Goal: Task Accomplishment & Management: Manage account settings

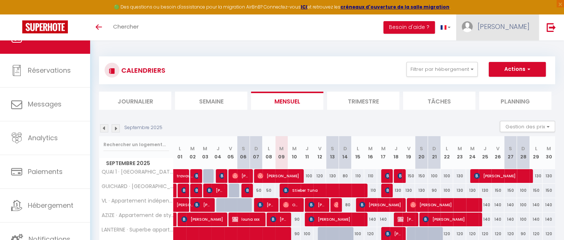
click at [507, 31] on link "[PERSON_NAME]" at bounding box center [497, 27] width 83 height 26
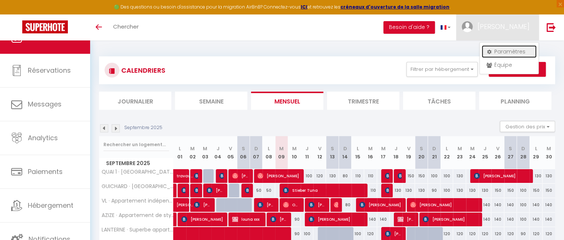
click at [496, 51] on link "Paramètres" at bounding box center [508, 51] width 55 height 13
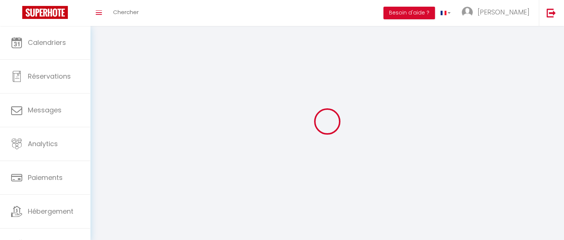
type input "[PERSON_NAME]"
type input "SERI"
type input "0611417727"
type input "[STREET_ADDRESS]"
type input "69150"
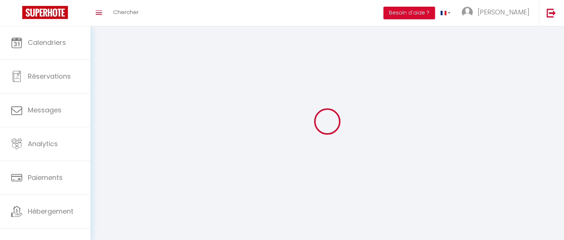
type input "DECINES CHARPIEU"
type input "uneW8qKzLcelDT6Wg2Z0Hhi14"
type input "2TiUyYl8kIGKsPTPEY1bHV7rx"
select select "28"
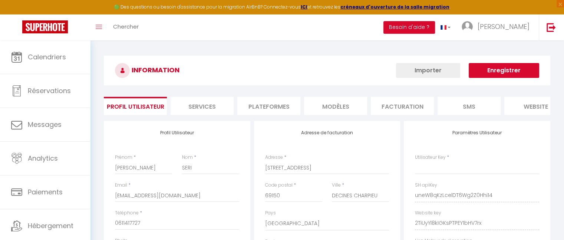
select select "fr"
type input "uneW8qKzLcelDT6Wg2Z0Hhi14"
type input "2TiUyYl8kIGKsPTPEY1bHV7rx"
type input "[URL][DOMAIN_NAME]"
click at [271, 104] on li "Plateformes" at bounding box center [268, 106] width 63 height 18
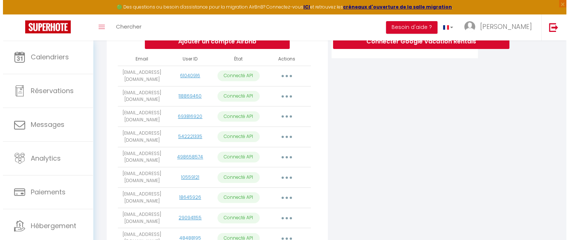
scroll to position [172, 0]
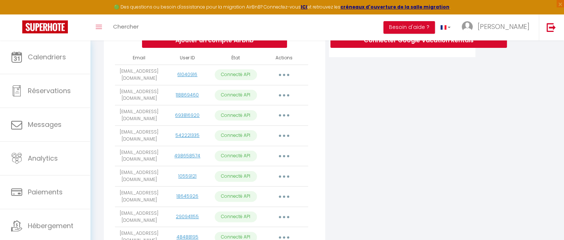
click at [263, 149] on td "Importer les appartements Supprimer Reconnecter le compte" at bounding box center [284, 156] width 48 height 20
click at [284, 139] on button "button" at bounding box center [283, 136] width 21 height 12
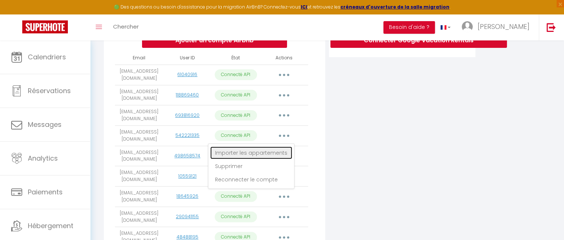
click at [271, 152] on link "Importer les appartements" at bounding box center [251, 152] width 82 height 13
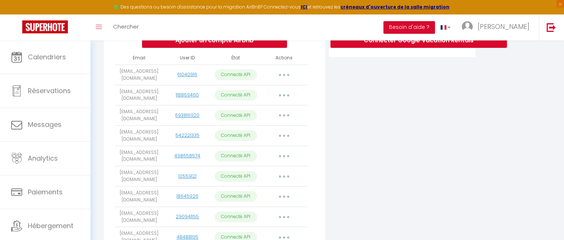
select select
select select "62382"
select select "69788"
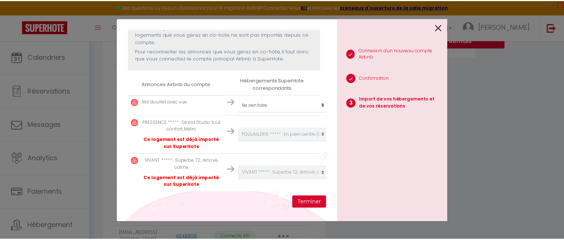
scroll to position [93, 0]
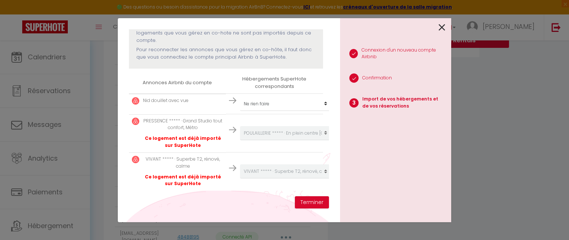
click at [443, 24] on icon at bounding box center [442, 27] width 7 height 11
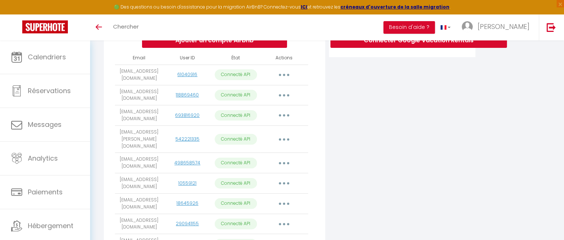
click at [286, 140] on button "button" at bounding box center [283, 139] width 21 height 12
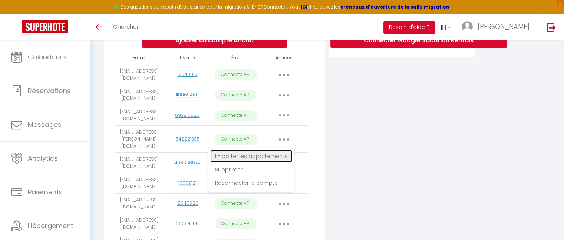
click at [266, 158] on link "Importer les appartements" at bounding box center [251, 156] width 82 height 13
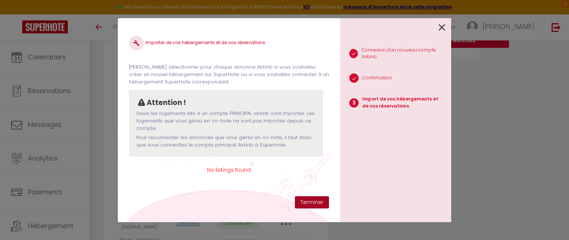
click at [306, 202] on button "Terminer" at bounding box center [312, 202] width 34 height 13
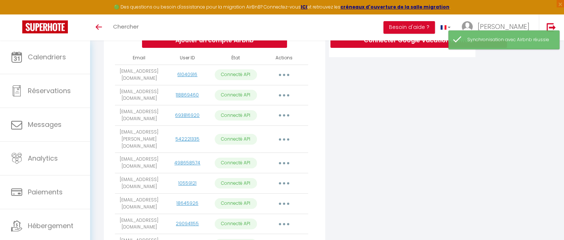
click at [287, 137] on button "button" at bounding box center [283, 139] width 21 height 12
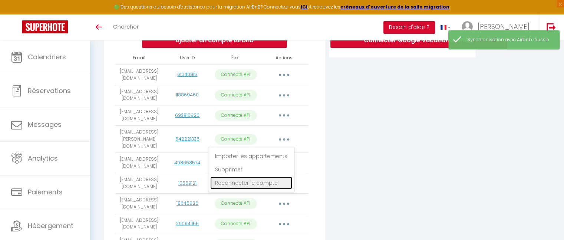
click at [240, 182] on link "Reconnecter le compte" at bounding box center [251, 182] width 82 height 13
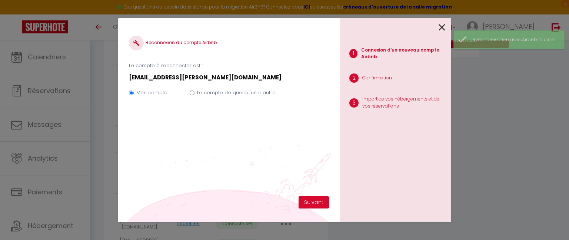
click at [191, 94] on input "Le compte de quelqu'un d'autre" at bounding box center [192, 92] width 5 height 5
radio input "true"
radio input "false"
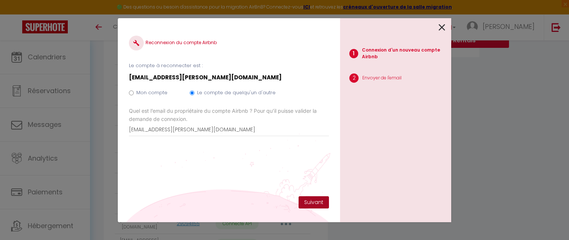
click at [312, 203] on button "Suivant" at bounding box center [314, 202] width 30 height 13
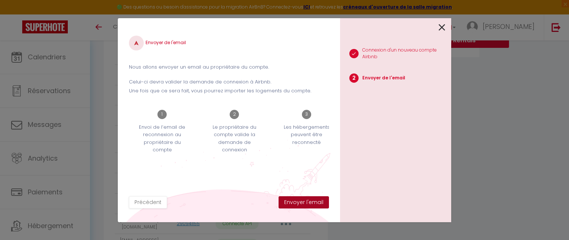
click at [312, 203] on button "Envoyer l'email" at bounding box center [304, 202] width 50 height 13
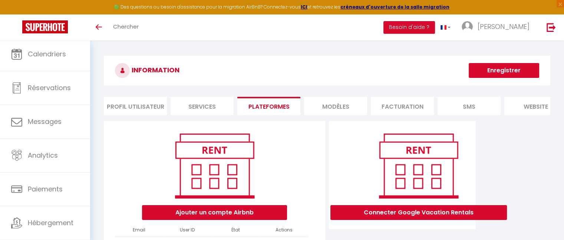
scroll to position [209, 0]
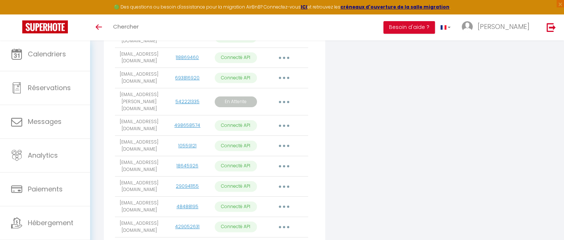
click at [281, 100] on button "button" at bounding box center [283, 102] width 21 height 12
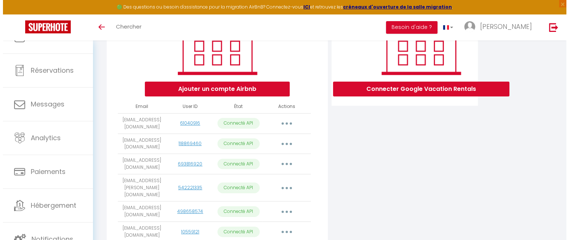
scroll to position [153, 0]
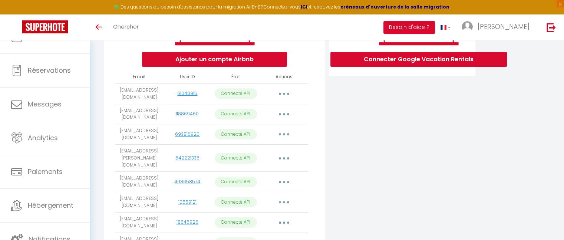
click at [286, 159] on button "button" at bounding box center [283, 158] width 21 height 12
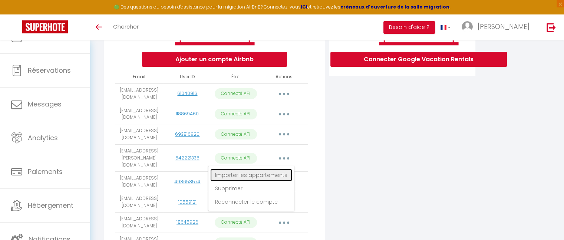
click at [269, 173] on link "Importer les appartements" at bounding box center [251, 175] width 82 height 13
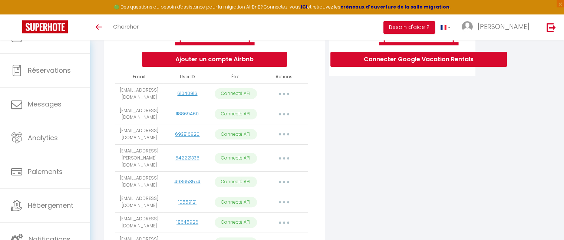
select select
select select "62382"
select select "69788"
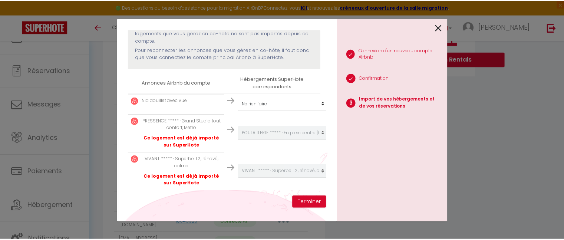
scroll to position [93, 0]
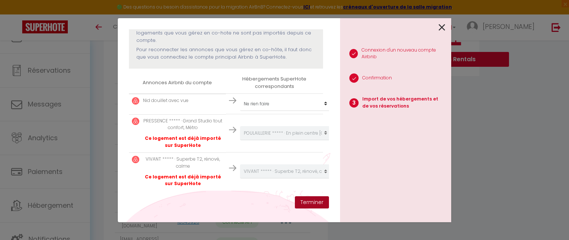
click at [313, 206] on button "Terminer" at bounding box center [312, 202] width 34 height 13
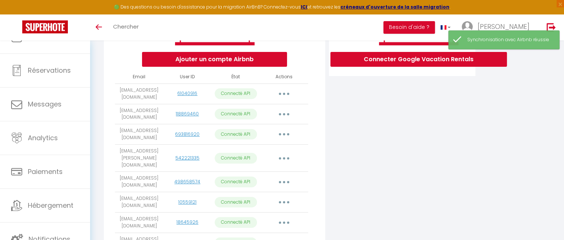
click at [283, 157] on icon "button" at bounding box center [284, 158] width 2 height 2
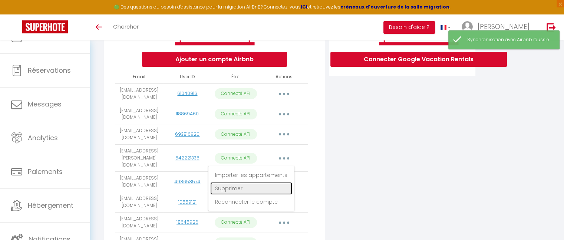
click at [249, 186] on link "Supprimer" at bounding box center [251, 188] width 82 height 13
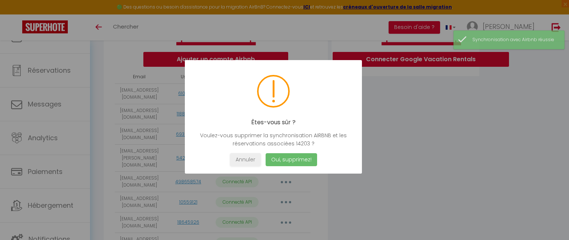
click at [292, 163] on button "Oui, supprimez!" at bounding box center [292, 159] width 52 height 13
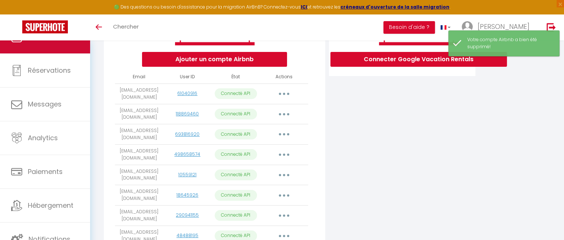
click at [71, 47] on link "Calendriers" at bounding box center [45, 36] width 90 height 33
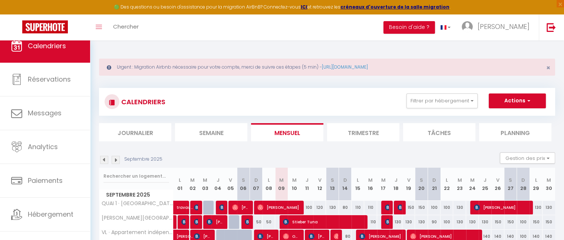
scroll to position [20, 0]
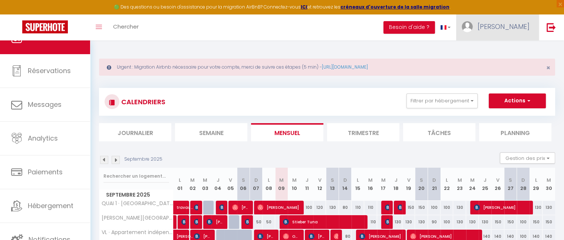
click at [524, 37] on link "[PERSON_NAME]" at bounding box center [497, 27] width 83 height 26
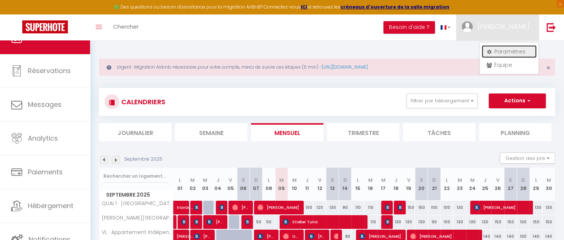
click at [516, 50] on link "Paramètres" at bounding box center [508, 51] width 55 height 13
select select "fr"
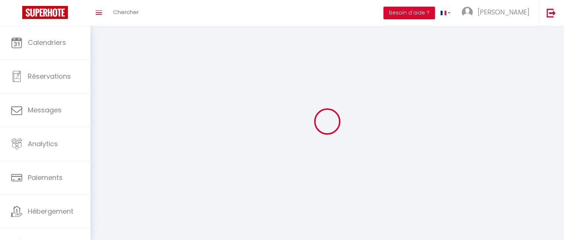
type input "[PERSON_NAME]"
type input "SERI"
type input "0611417727"
type input "[STREET_ADDRESS]"
type input "69150"
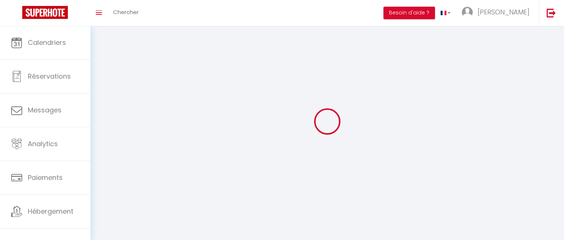
type input "DECINES CHARPIEU"
type input "uneW8qKzLcelDT6Wg2Z0Hhi14"
type input "2TiUyYl8kIGKsPTPEY1bHV7rx"
type input "[URL][DOMAIN_NAME]"
select select "28"
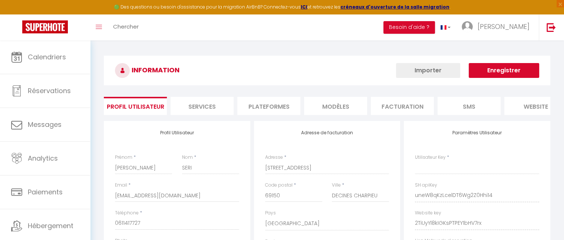
type input "uneW8qKzLcelDT6Wg2Z0Hhi14"
type input "2TiUyYl8kIGKsPTPEY1bHV7rx"
type input "[URL][DOMAIN_NAME]"
select select "fr"
click at [254, 100] on li "Plateformes" at bounding box center [268, 106] width 63 height 18
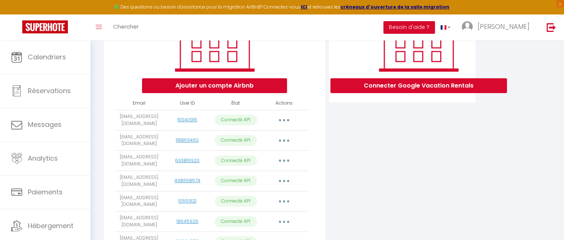
scroll to position [133, 0]
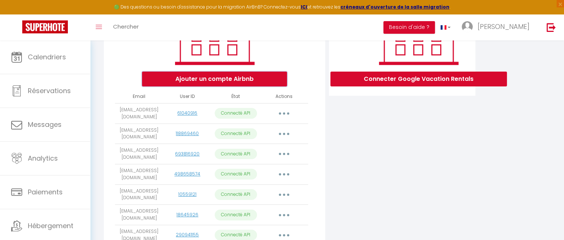
click at [239, 82] on button "Ajouter un compte Airbnb" at bounding box center [214, 79] width 145 height 15
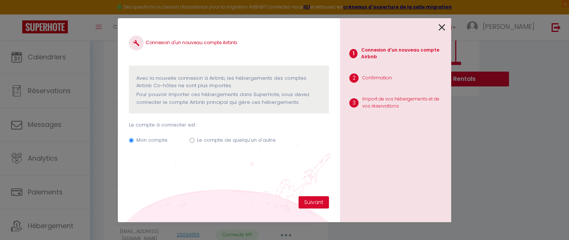
click at [257, 139] on label "Le compte de quelqu'un d'autre" at bounding box center [236, 139] width 79 height 7
click at [195, 139] on input "Le compte de quelqu'un d'autre" at bounding box center [192, 140] width 5 height 5
radio input "true"
radio input "false"
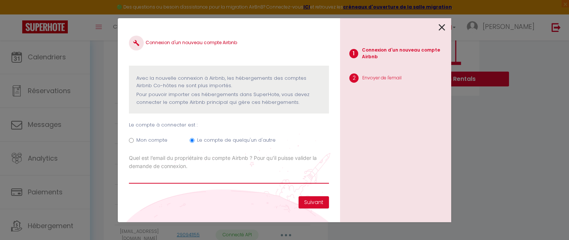
click at [180, 182] on input "Email connexion Airbnb" at bounding box center [229, 176] width 200 height 13
type input "[EMAIL_ADDRESS][PERSON_NAME][DOMAIN_NAME]"
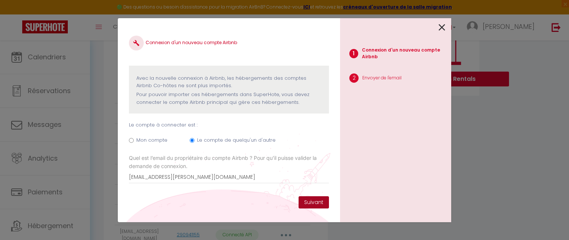
click at [314, 198] on button "Suivant" at bounding box center [314, 202] width 30 height 13
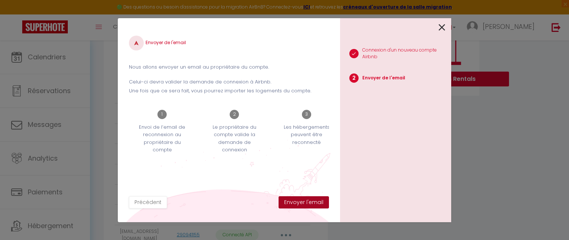
click at [311, 204] on button "Envoyer l'email" at bounding box center [304, 202] width 50 height 13
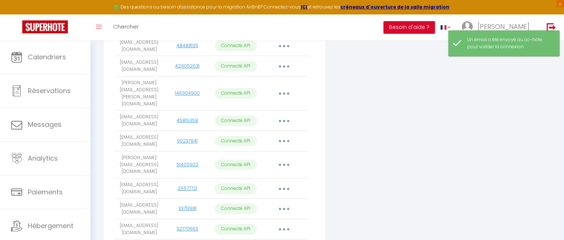
scroll to position [522, 0]
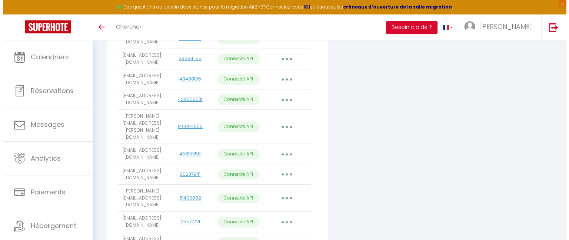
scroll to position [519, 0]
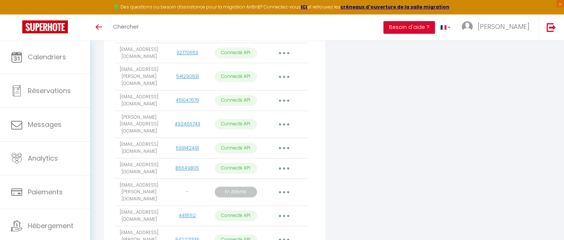
click at [287, 233] on button "button" at bounding box center [283, 239] width 21 height 12
select select
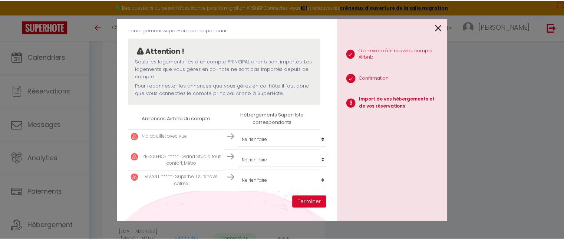
scroll to position [57, 0]
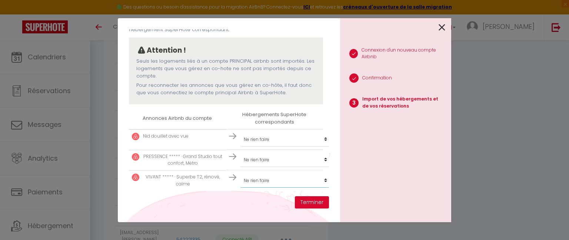
click at [287, 175] on select "Créer un nouvel hébergement Ne rien faire QUAI 1 · Porte DU VIEUX LYON GUICHARD…" at bounding box center [285, 180] width 91 height 14
select select "69788"
click at [240, 173] on select "Créer un nouvel hébergement Ne rien faire QUAI 1 · Porte DU VIEUX LYON GUICHARD…" at bounding box center [285, 180] width 91 height 14
click at [302, 202] on button "Terminer" at bounding box center [312, 202] width 34 height 13
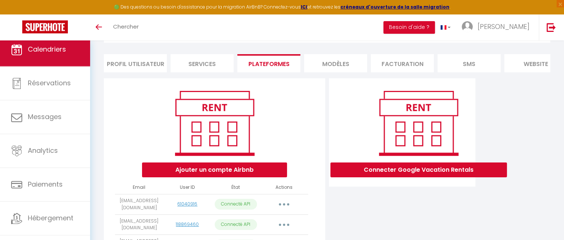
scroll to position [28, 0]
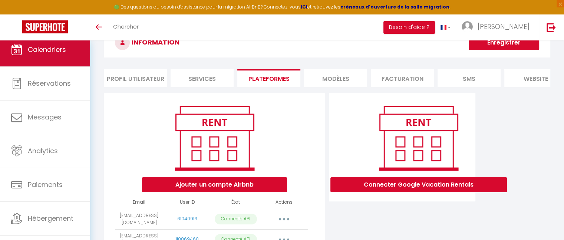
click at [44, 60] on link "Calendriers" at bounding box center [45, 49] width 90 height 33
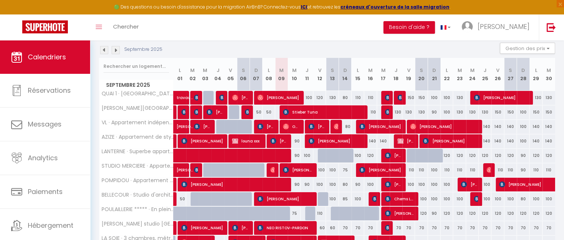
scroll to position [111, 0]
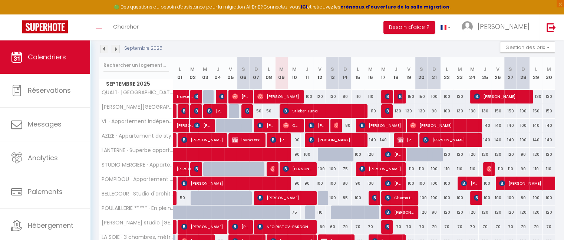
click at [298, 140] on div "90" at bounding box center [294, 140] width 13 height 14
type input "90"
type input "Mer 10 Septembre 2025"
type input "Jeu 11 Septembre 2025"
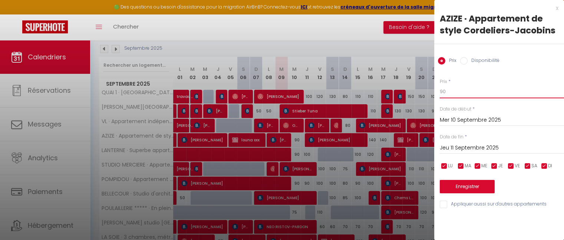
click at [454, 90] on input "90" at bounding box center [501, 91] width 124 height 13
type input "9"
type input "80"
click at [474, 183] on button "Enregistrer" at bounding box center [466, 186] width 55 height 13
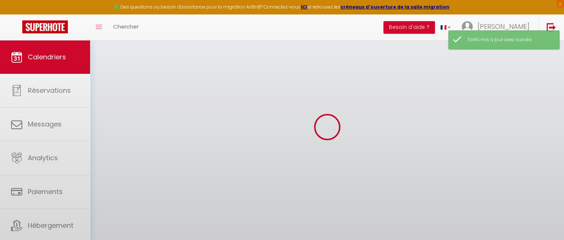
scroll to position [40, 0]
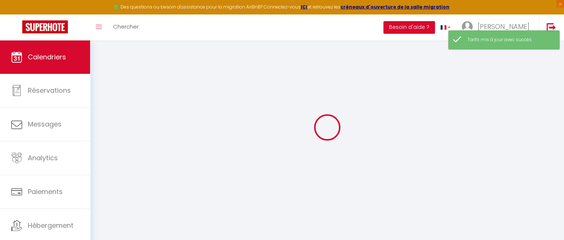
select select
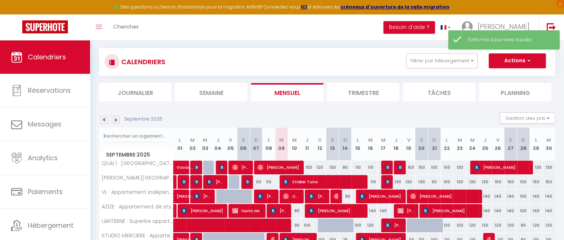
scroll to position [111, 0]
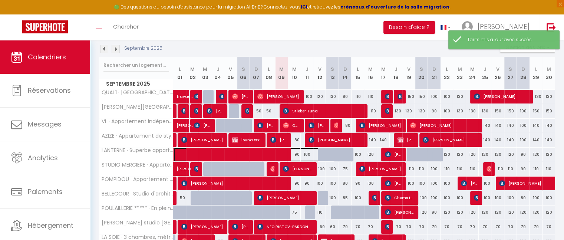
click at [295, 153] on span at bounding box center [257, 154] width 153 height 14
select select "OK"
select select "0"
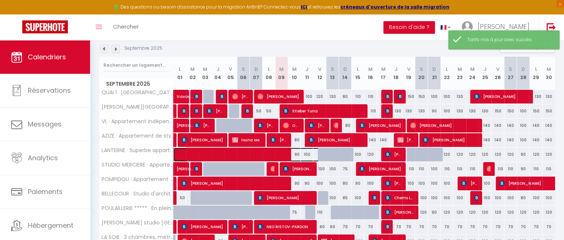
select select "1"
select select
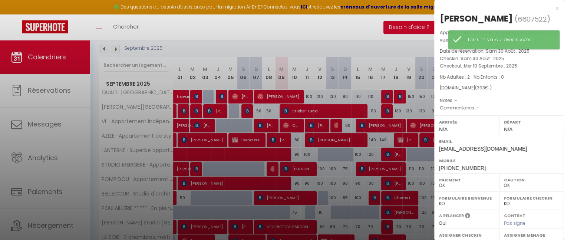
click at [551, 10] on div "x" at bounding box center [496, 8] width 124 height 9
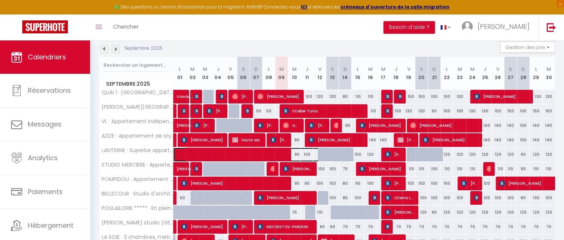
click at [307, 155] on span at bounding box center [257, 154] width 153 height 14
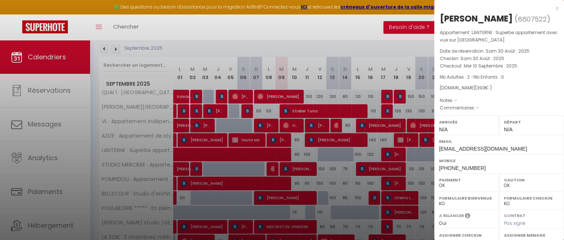
click at [550, 9] on div "x" at bounding box center [496, 8] width 124 height 9
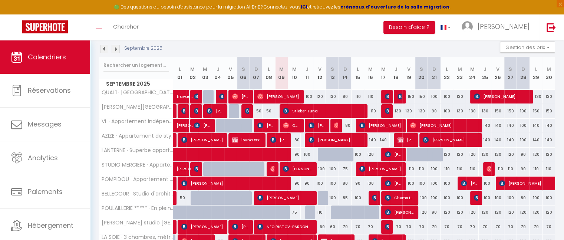
click at [525, 155] on div "90" at bounding box center [522, 154] width 13 height 14
type input "90"
type input "Dim 28 Septembre 2025"
type input "Lun 29 Septembre 2025"
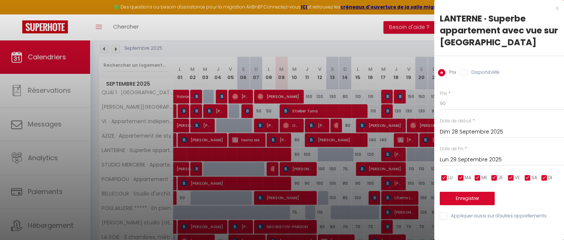
click at [453, 131] on input "Dim 28 Septembre 2025" at bounding box center [501, 132] width 124 height 10
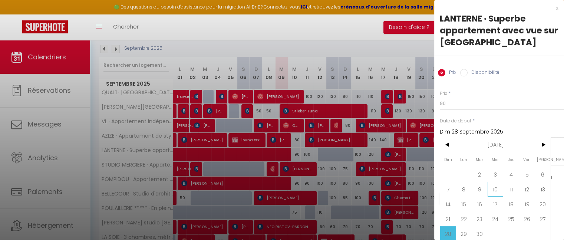
click at [492, 190] on span "10" at bounding box center [495, 189] width 16 height 15
type input "Mer 10 Septembre 2025"
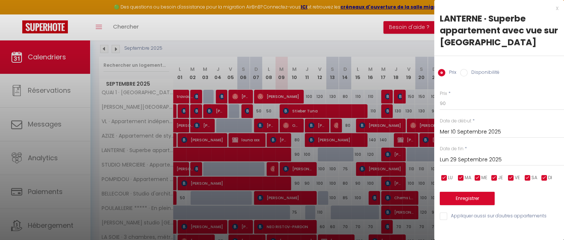
click at [464, 157] on input "Lun 29 Septembre 2025" at bounding box center [501, 160] width 124 height 10
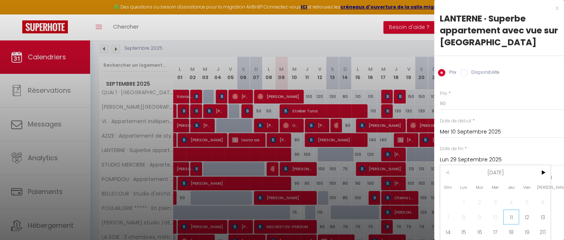
click at [510, 216] on span "11" at bounding box center [511, 216] width 16 height 15
type input "Jeu 11 Septembre 2025"
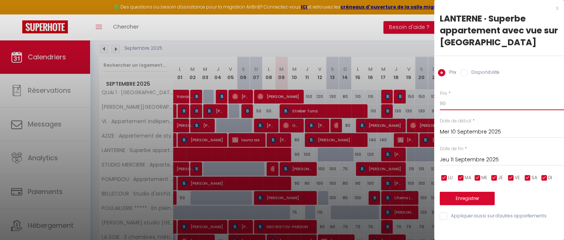
click at [445, 104] on input "90" at bounding box center [501, 103] width 124 height 13
type input "9"
type input "80"
click at [463, 198] on button "Enregistrer" at bounding box center [466, 198] width 55 height 13
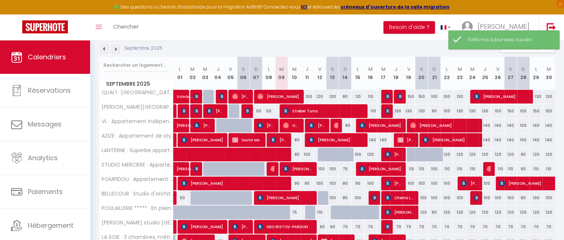
click at [320, 182] on div "100" at bounding box center [319, 183] width 13 height 14
type input "100"
type input "Ven 12 Septembre 2025"
type input "Sam 13 Septembre 2025"
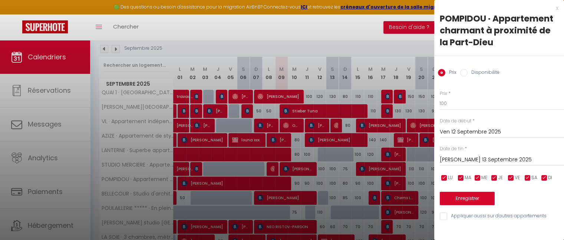
click at [456, 131] on input "Ven 12 Septembre 2025" at bounding box center [501, 132] width 124 height 10
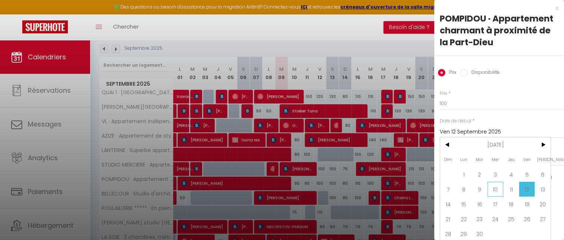
click at [492, 188] on span "10" at bounding box center [495, 189] width 16 height 15
type input "Mer 10 Septembre 2025"
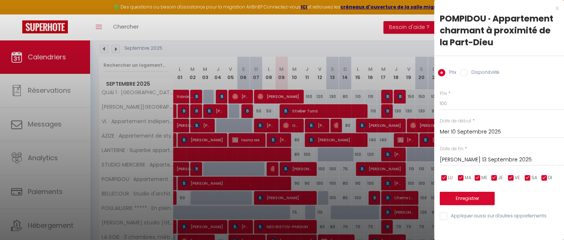
click at [458, 161] on input "Sam 13 Septembre 2025" at bounding box center [501, 160] width 124 height 10
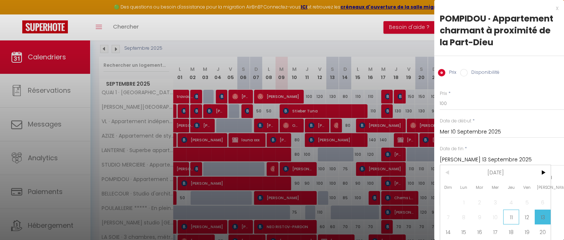
click at [510, 216] on span "11" at bounding box center [511, 216] width 16 height 15
type input "Jeu 11 Septembre 2025"
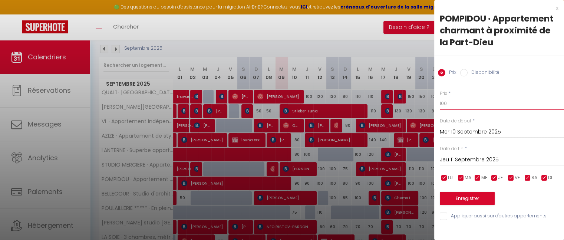
click at [456, 102] on input "100" at bounding box center [501, 103] width 124 height 13
type input "1"
type input "75"
click at [471, 200] on button "Enregistrer" at bounding box center [466, 198] width 55 height 13
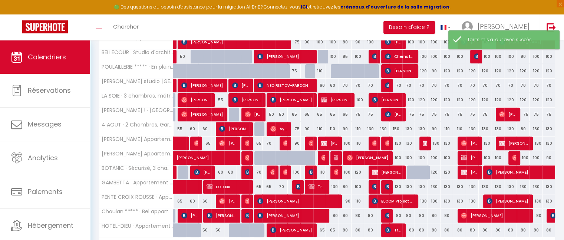
scroll to position [252, 0]
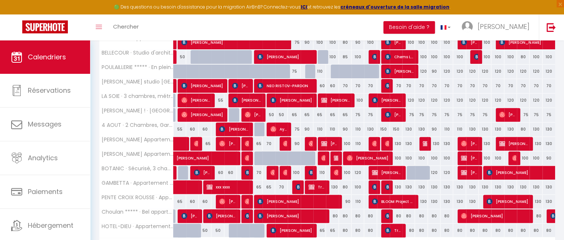
click at [296, 170] on div "100" at bounding box center [294, 173] width 13 height 14
type input "100"
type input "Mer 10 Septembre 2025"
type input "Jeu 11 Septembre 2025"
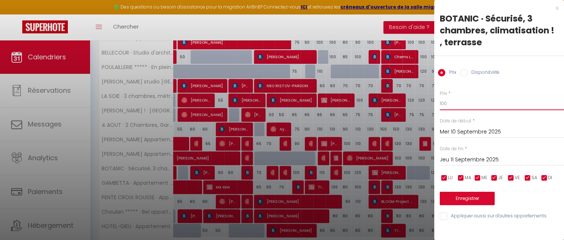
click at [449, 107] on input "100" at bounding box center [501, 103] width 124 height 13
type input "1"
type input "85"
click at [467, 197] on button "Enregistrer" at bounding box center [466, 198] width 55 height 13
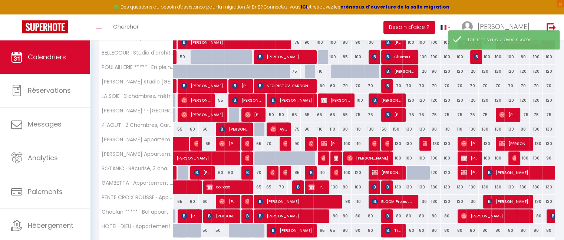
click at [296, 143] on div "90" at bounding box center [294, 144] width 13 height 14
type input "90"
type input "Mer 10 Septembre 2025"
type input "Jeu 11 Septembre 2025"
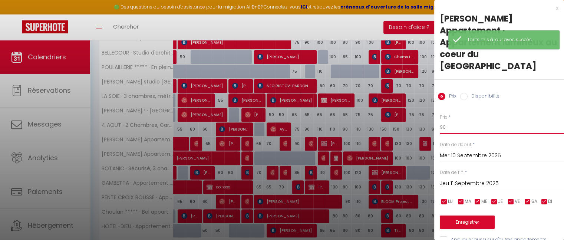
type input "9"
click at [471, 120] on input "9" at bounding box center [501, 126] width 124 height 13
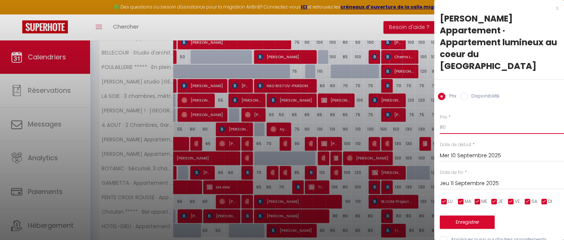
type input "80"
click at [466, 215] on button "Enregistrer" at bounding box center [466, 221] width 55 height 13
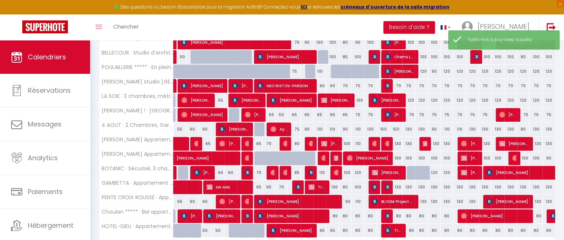
click at [296, 127] on div "75" at bounding box center [294, 129] width 13 height 14
type input "75"
type input "Mer 10 Septembre 2025"
type input "Jeu 11 Septembre 2025"
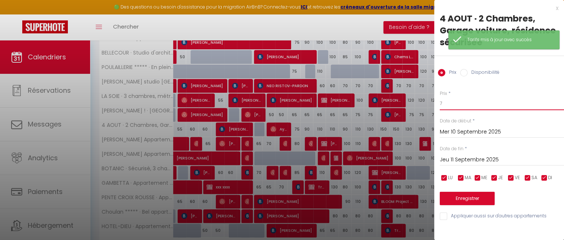
click at [447, 108] on input "7" at bounding box center [501, 103] width 124 height 13
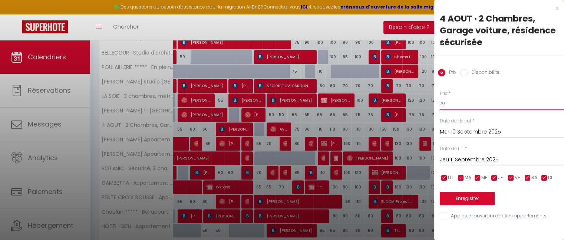
type input "70"
click at [467, 194] on button "Enregistrer" at bounding box center [466, 198] width 55 height 13
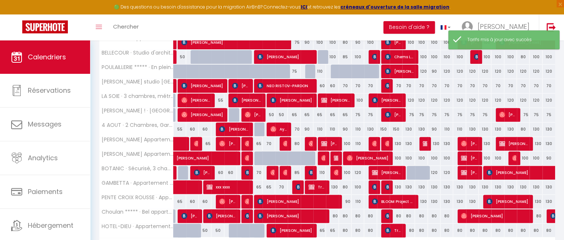
click at [293, 113] on div "65" at bounding box center [294, 115] width 13 height 14
type input "65"
type input "Mer 10 Septembre 2025"
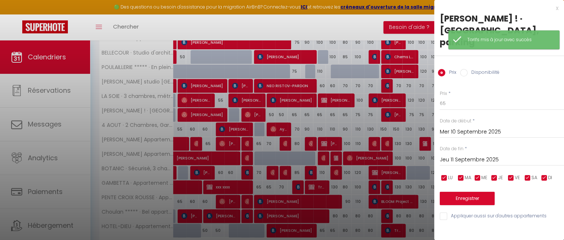
click at [449, 155] on input "Jeu 11 Septembre 2025" at bounding box center [501, 160] width 124 height 10
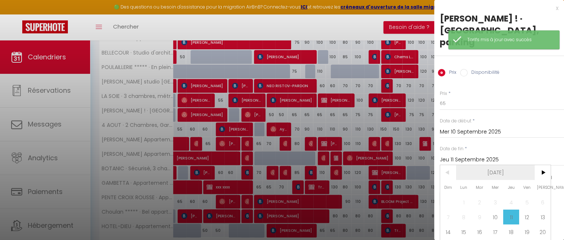
scroll to position [9, 0]
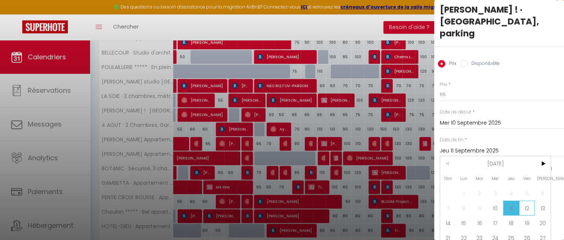
click at [528, 200] on span "12" at bounding box center [527, 207] width 16 height 15
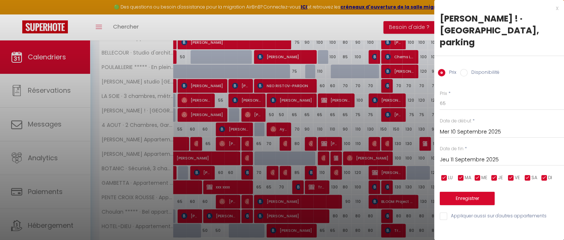
type input "Ven 12 Septembre 2025"
click at [470, 97] on input "65" at bounding box center [501, 103] width 124 height 13
type input "6"
type input "55"
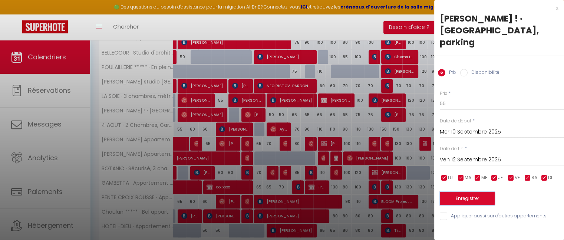
click at [476, 192] on button "Enregistrer" at bounding box center [466, 198] width 55 height 13
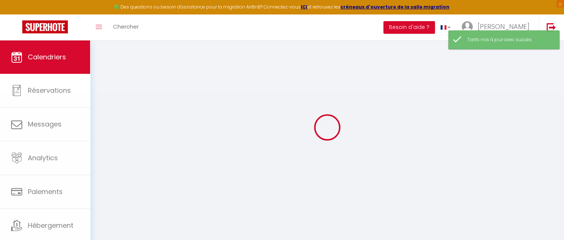
select select "0"
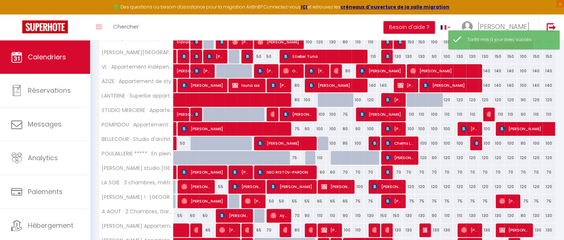
scroll to position [166, 0]
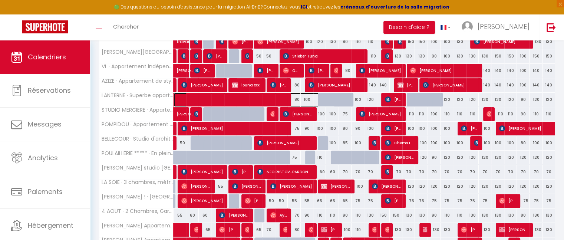
click at [306, 100] on span at bounding box center [257, 100] width 153 height 14
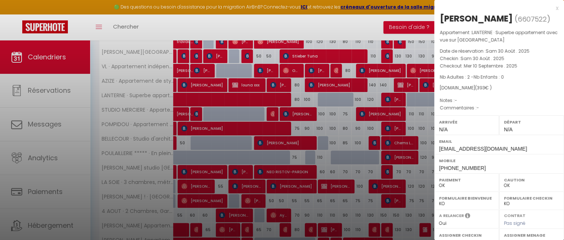
click at [550, 9] on div "x" at bounding box center [496, 8] width 124 height 9
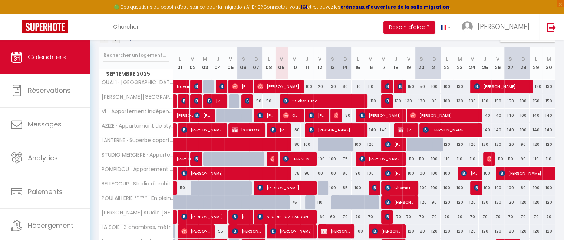
scroll to position [122, 0]
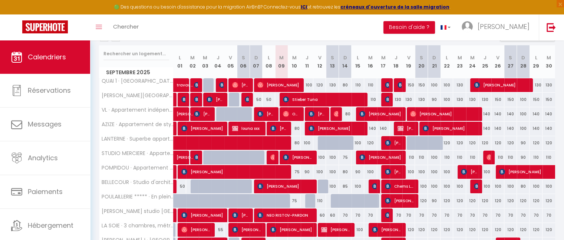
click at [309, 86] on div "100" at bounding box center [306, 85] width 13 height 14
type input "100"
type input "Jeu 11 Septembre 2025"
type input "Ven 12 Septembre 2025"
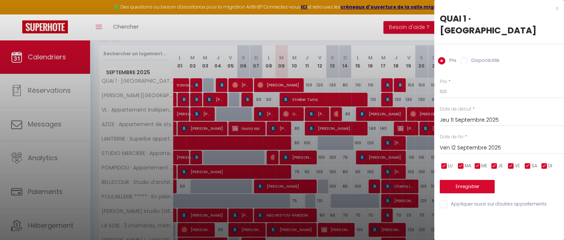
click at [557, 10] on div "x" at bounding box center [496, 8] width 124 height 9
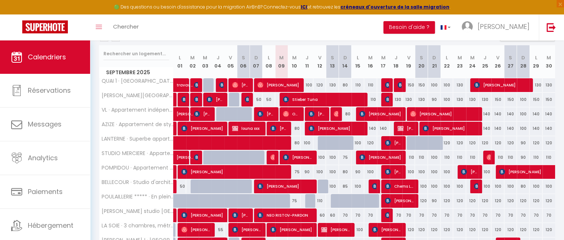
click at [319, 83] on div "120" at bounding box center [319, 85] width 13 height 14
type input "120"
type input "Ven 12 Septembre 2025"
type input "Sam 13 Septembre 2025"
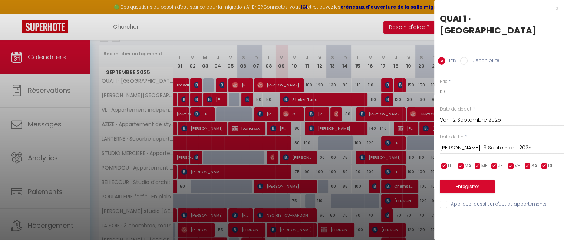
click at [452, 123] on input "Ven 12 Septembre 2025" at bounding box center [501, 120] width 124 height 10
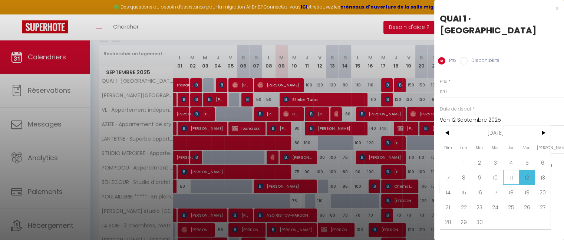
click at [510, 178] on span "11" at bounding box center [511, 177] width 16 height 15
type input "Jeu 11 Septembre 2025"
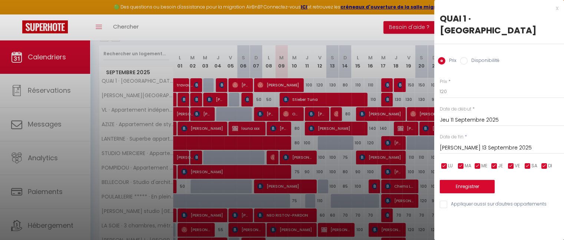
click at [476, 143] on input "Sam 13 Septembre 2025" at bounding box center [501, 148] width 124 height 10
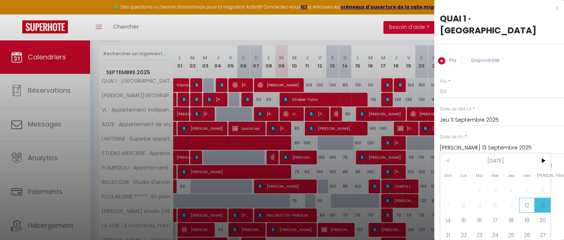
click at [525, 205] on span "12" at bounding box center [527, 204] width 16 height 15
type input "Ven 12 Septembre 2025"
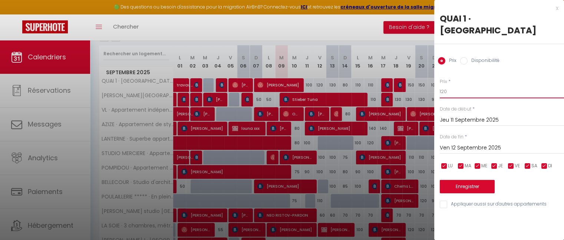
click at [459, 87] on input "120" at bounding box center [501, 91] width 124 height 13
type input "1"
type input "90"
click at [474, 186] on button "Enregistrer" at bounding box center [466, 186] width 55 height 13
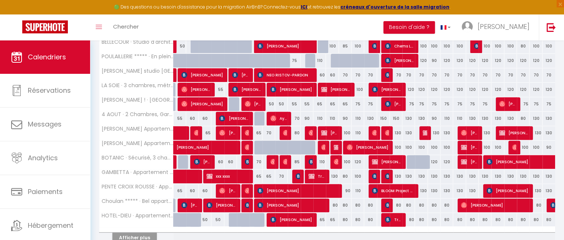
scroll to position [296, 0]
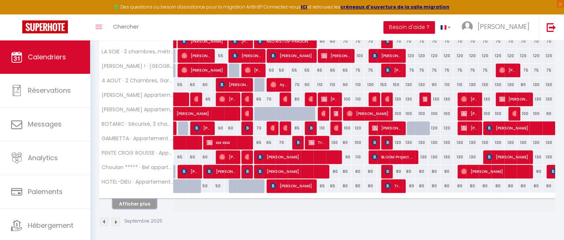
click at [149, 199] on button "Afficher plus" at bounding box center [134, 204] width 44 height 10
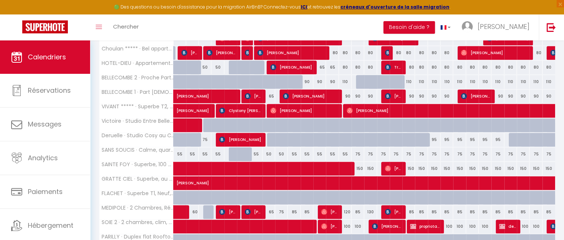
scroll to position [413, 0]
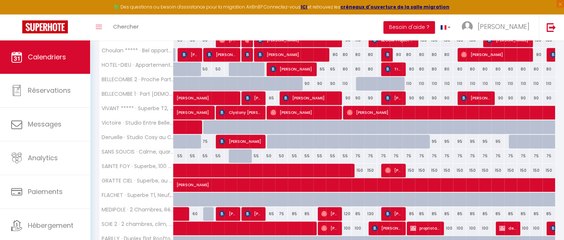
click at [280, 154] on div "50" at bounding box center [281, 156] width 13 height 14
type input "50"
type input "[DATE] Septembre 2025"
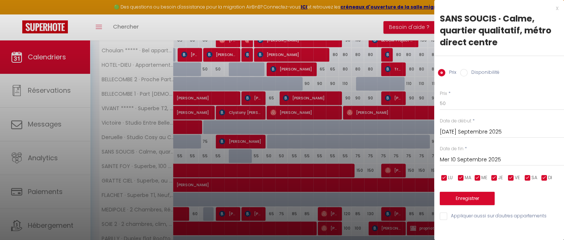
click at [475, 157] on input "Mer 10 Septembre 2025" at bounding box center [501, 160] width 124 height 10
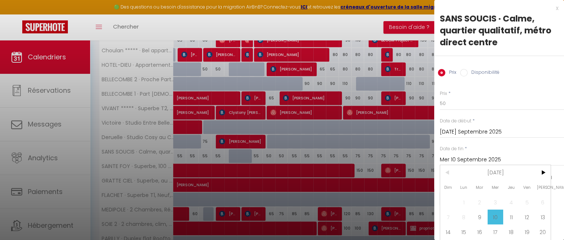
scroll to position [34, 0]
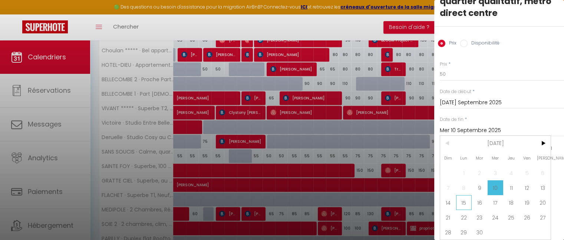
click at [460, 198] on span "15" at bounding box center [464, 202] width 16 height 15
type input "Lun 15 Septembre 2025"
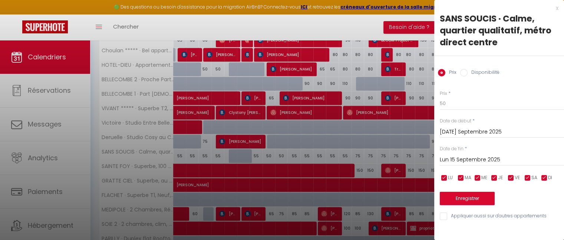
scroll to position [0, 0]
click at [470, 197] on button "Enregistrer" at bounding box center [466, 198] width 55 height 13
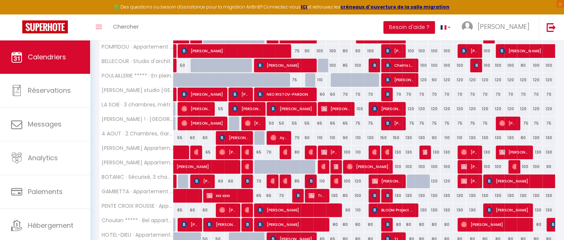
scroll to position [296, 0]
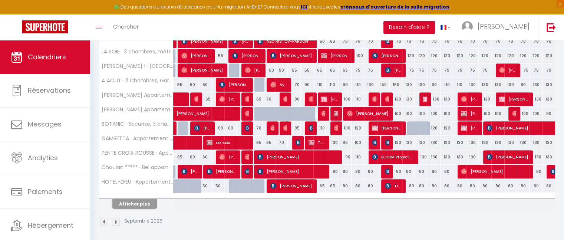
click at [343, 185] on div "80" at bounding box center [345, 186] width 13 height 14
type input "80"
type input "Dim 14 Septembre 2025"
type input "Lun 15 Septembre 2025"
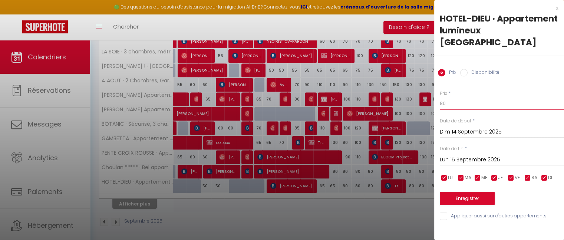
click at [453, 102] on input "80" at bounding box center [501, 103] width 124 height 13
type input "8"
type input "55"
click at [474, 192] on button "Enregistrer" at bounding box center [466, 198] width 55 height 13
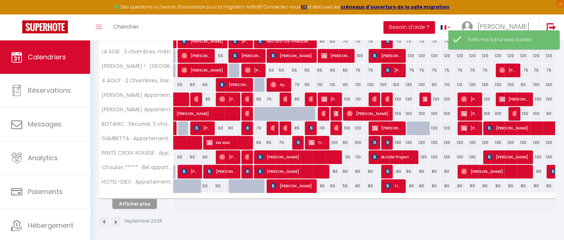
click at [358, 183] on div "80" at bounding box center [357, 186] width 13 height 14
type input "80"
type input "Lun 15 Septembre 2025"
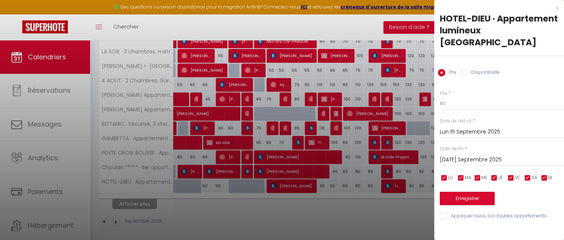
click at [459, 164] on input "Mar 16 Septembre 2025" at bounding box center [501, 160] width 124 height 10
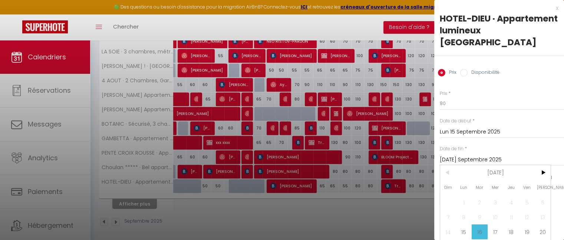
scroll to position [34, 0]
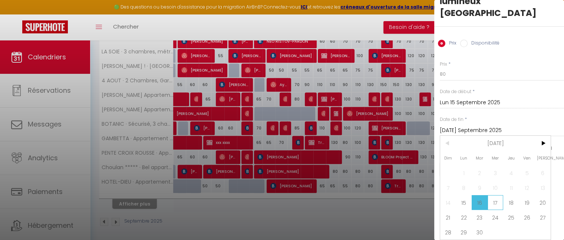
click at [496, 195] on span "17" at bounding box center [495, 202] width 16 height 15
type input "Mer 17 Septembre 2025"
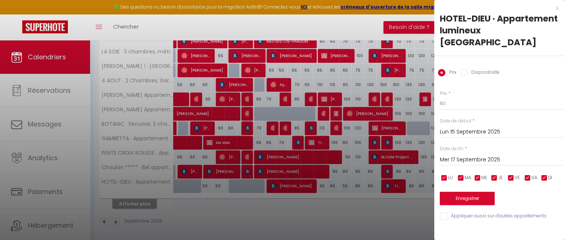
scroll to position [0, 0]
click at [451, 106] on input "80" at bounding box center [501, 103] width 124 height 13
type input "8"
type input "70"
click at [463, 195] on button "Enregistrer" at bounding box center [466, 198] width 55 height 13
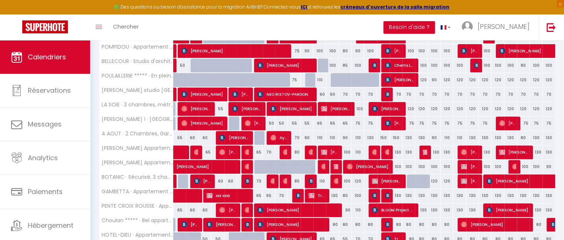
scroll to position [243, 0]
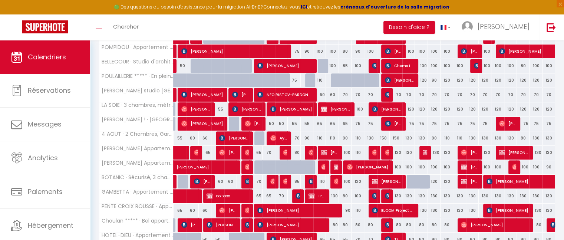
click at [335, 195] on div "130" at bounding box center [332, 196] width 13 height 14
type input "130"
type input "Sam 13 Septembre 2025"
type input "Dim 14 Septembre 2025"
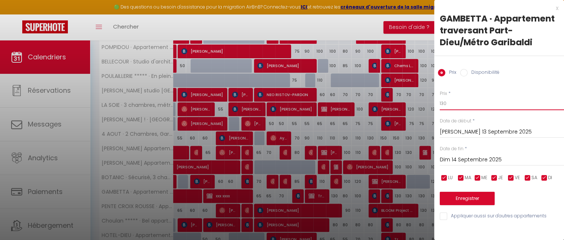
click at [464, 105] on input "130" at bounding box center [501, 103] width 124 height 13
type input "110"
click at [466, 199] on button "Enregistrer" at bounding box center [466, 198] width 55 height 13
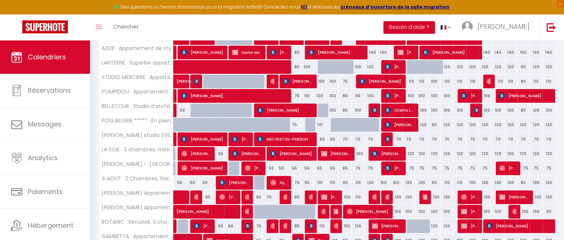
scroll to position [199, 0]
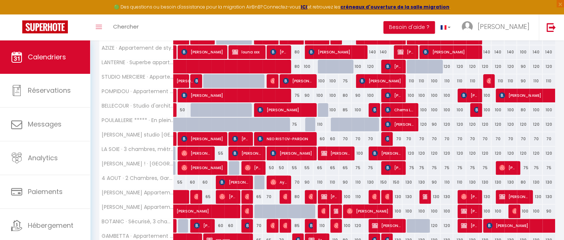
click at [319, 182] on div "110" at bounding box center [319, 182] width 13 height 14
type input "110"
type input "Ven 12 Septembre 2025"
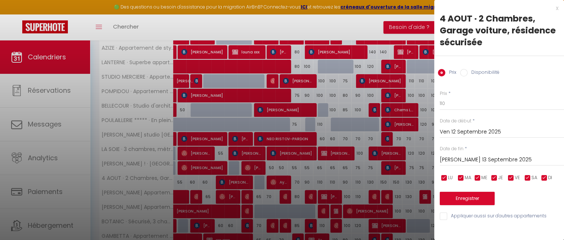
click at [465, 157] on input "Sam 13 Septembre 2025" at bounding box center [501, 160] width 124 height 10
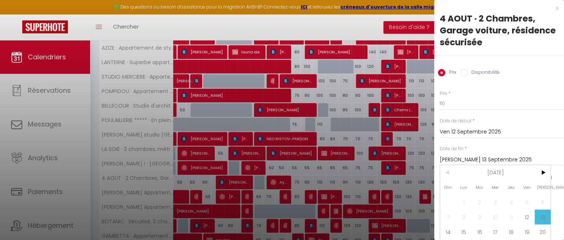
scroll to position [30, 0]
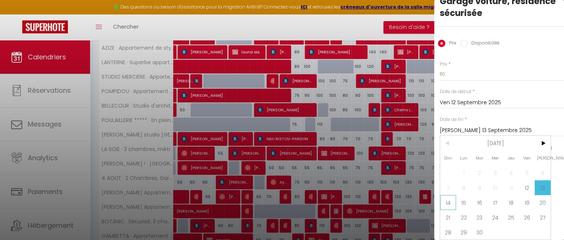
click at [447, 201] on span "14" at bounding box center [448, 202] width 16 height 15
type input "Dim 14 Septembre 2025"
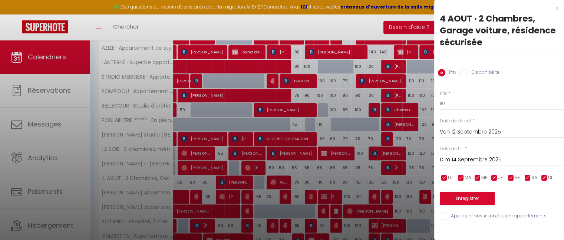
scroll to position [0, 0]
click at [455, 103] on input "110" at bounding box center [501, 103] width 124 height 13
type input "1"
type input "95"
click at [466, 200] on button "Enregistrer" at bounding box center [466, 198] width 55 height 13
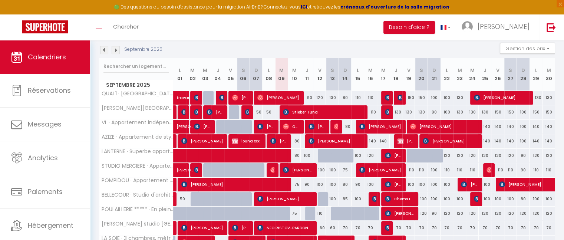
scroll to position [102, 0]
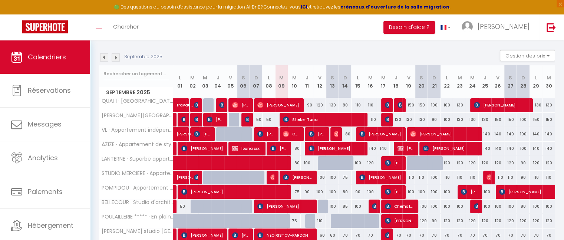
click at [412, 105] on div "150" at bounding box center [408, 105] width 13 height 14
type input "150"
type input "Ven 19 Septembre 2025"
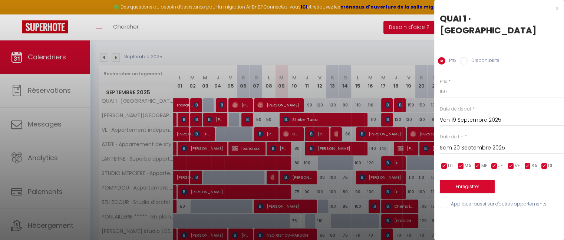
click at [471, 149] on input "Sam 20 Septembre 2025" at bounding box center [501, 148] width 124 height 10
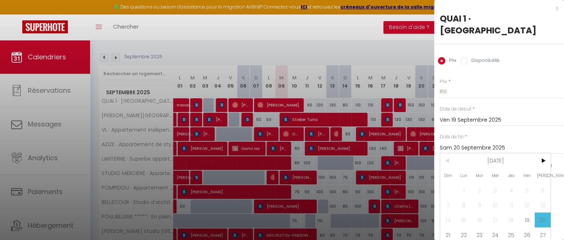
scroll to position [20, 0]
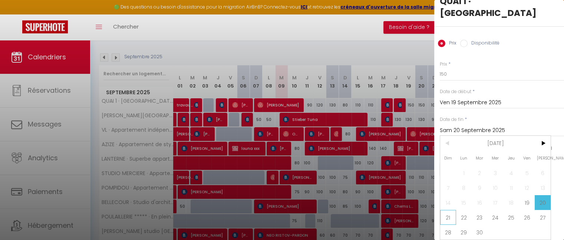
click at [446, 215] on span "21" at bounding box center [448, 217] width 16 height 15
type input "Dim 21 Septembre 2025"
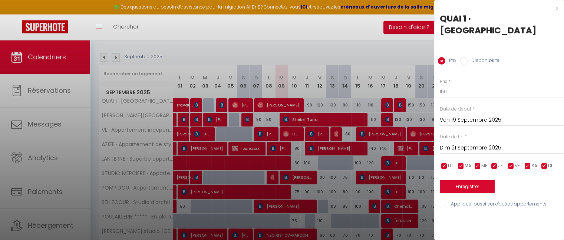
scroll to position [0, 0]
click at [452, 93] on input "150" at bounding box center [501, 91] width 124 height 13
type input "130"
click at [467, 190] on button "Enregistrer" at bounding box center [466, 186] width 55 height 13
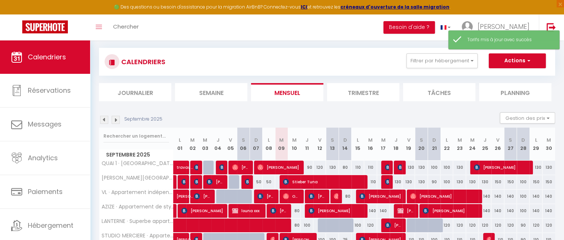
scroll to position [102, 0]
